Goal: Navigation & Orientation: Find specific page/section

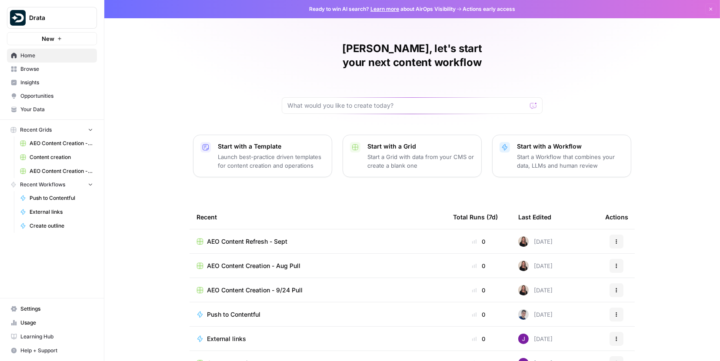
click at [58, 143] on span "AEO Content Creation - Aug Pull" at bounding box center [61, 144] width 63 height 8
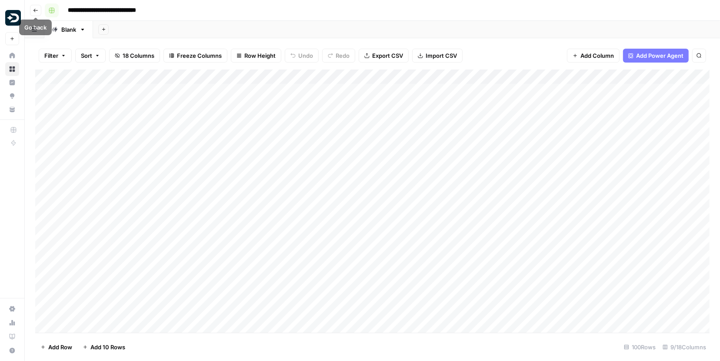
click at [56, 10] on button "button" at bounding box center [52, 10] width 14 height 14
click at [37, 11] on icon "button" at bounding box center [35, 10] width 5 height 5
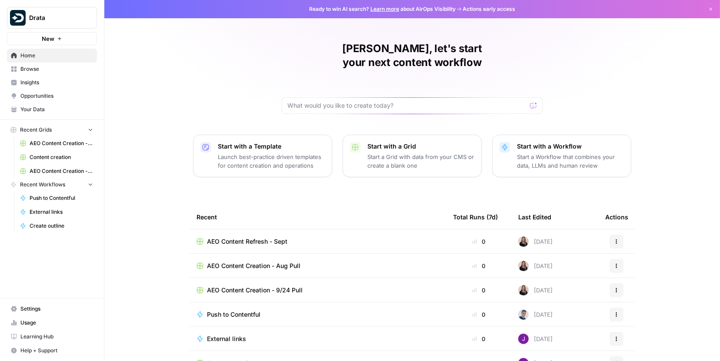
click at [74, 158] on span "Content creation" at bounding box center [61, 158] width 63 height 8
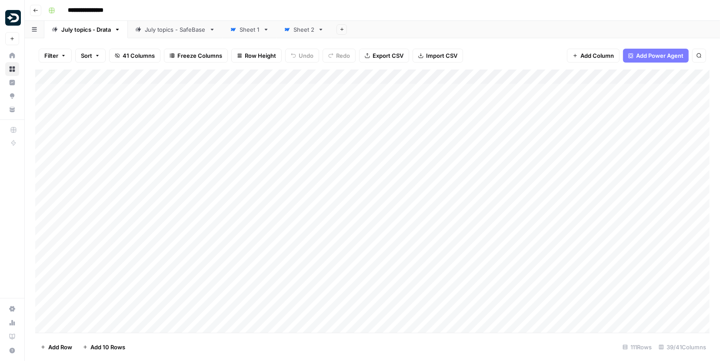
click at [243, 37] on link "Sheet 1" at bounding box center [250, 29] width 54 height 17
click at [295, 33] on div "Sheet 2" at bounding box center [304, 29] width 21 height 9
click at [70, 34] on link "July topics - Drata" at bounding box center [86, 29] width 84 height 17
click at [385, 180] on div "Add Column" at bounding box center [372, 202] width 675 height 264
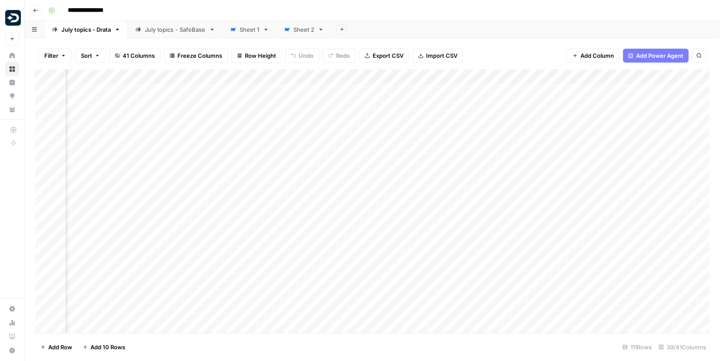
scroll to position [0, 2461]
